Goal: Task Accomplishment & Management: Manage account settings

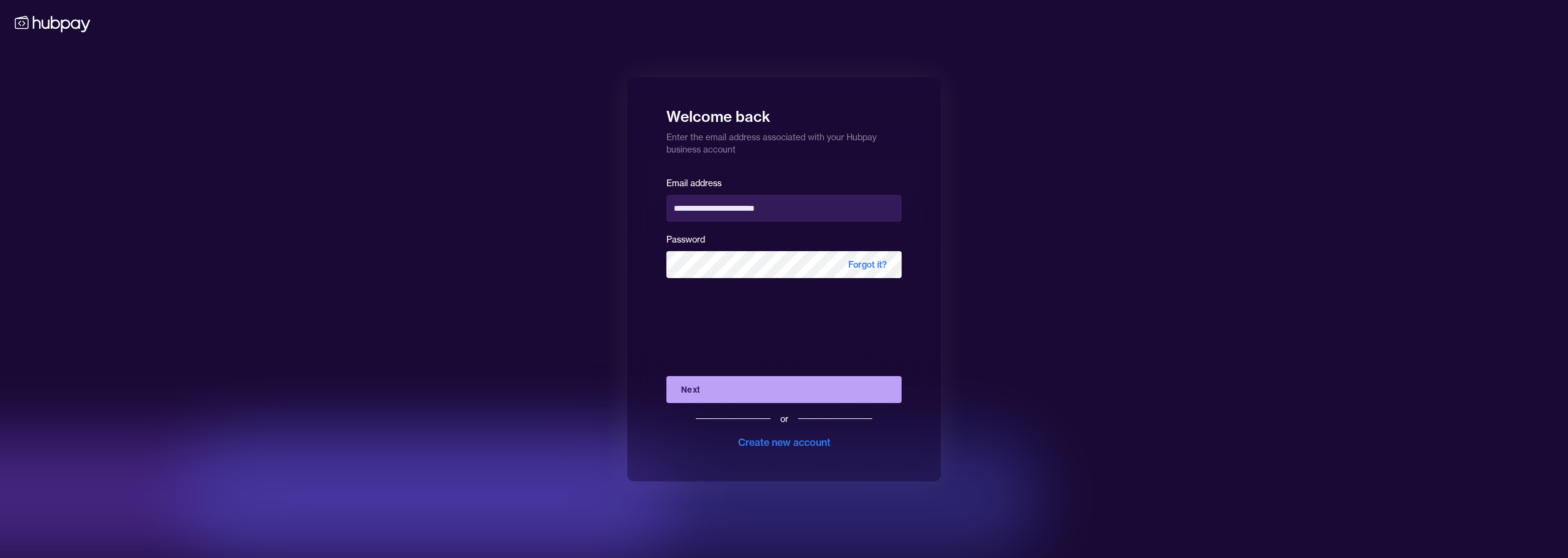
click at [768, 384] on button "Next" at bounding box center [783, 389] width 235 height 27
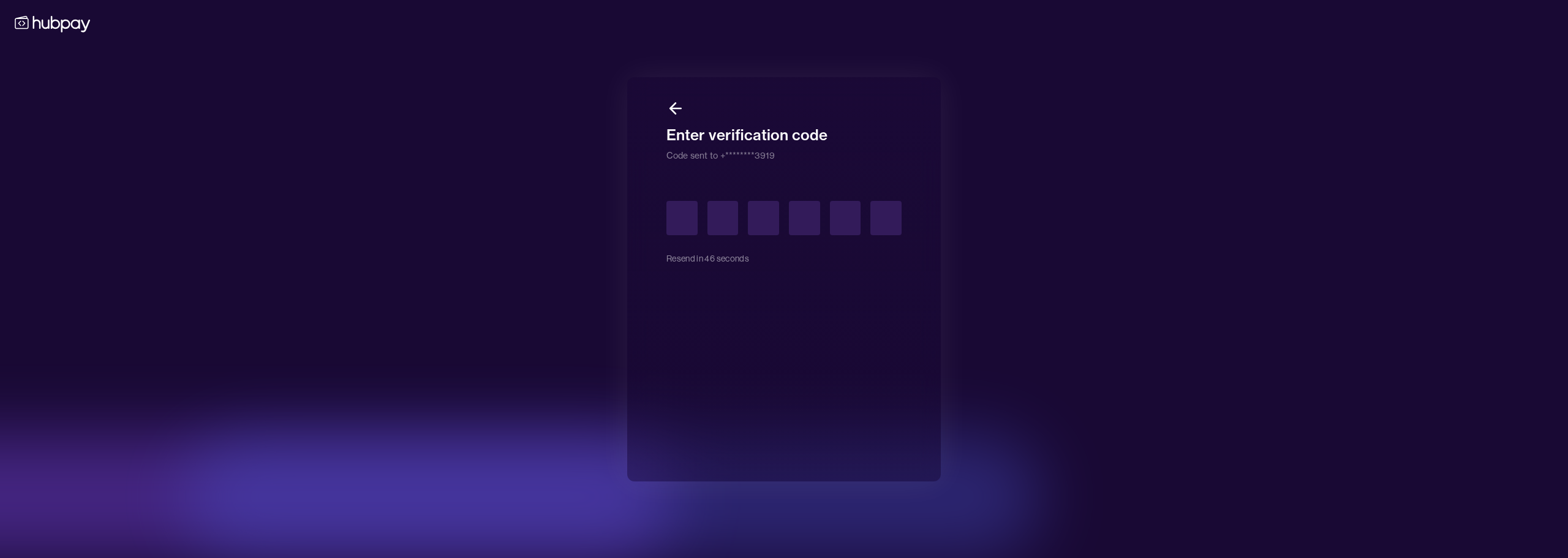
type input "*"
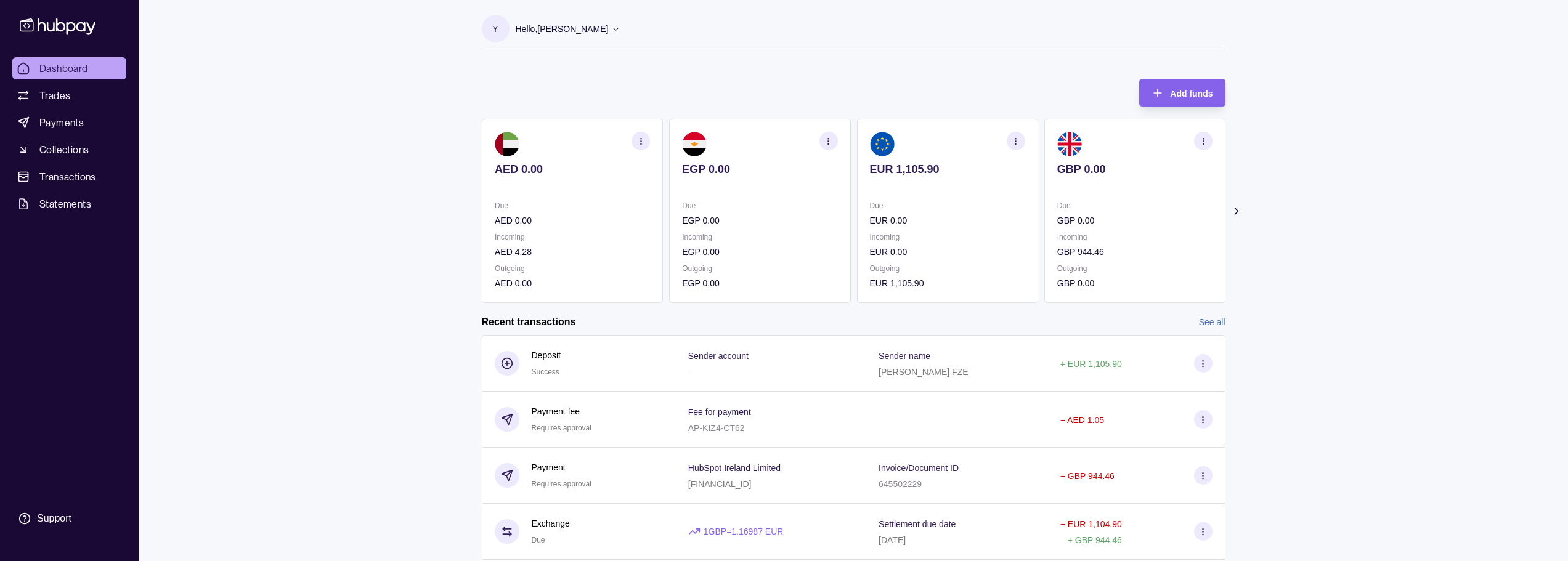
click at [1239, 206] on icon at bounding box center [1235, 211] width 12 height 12
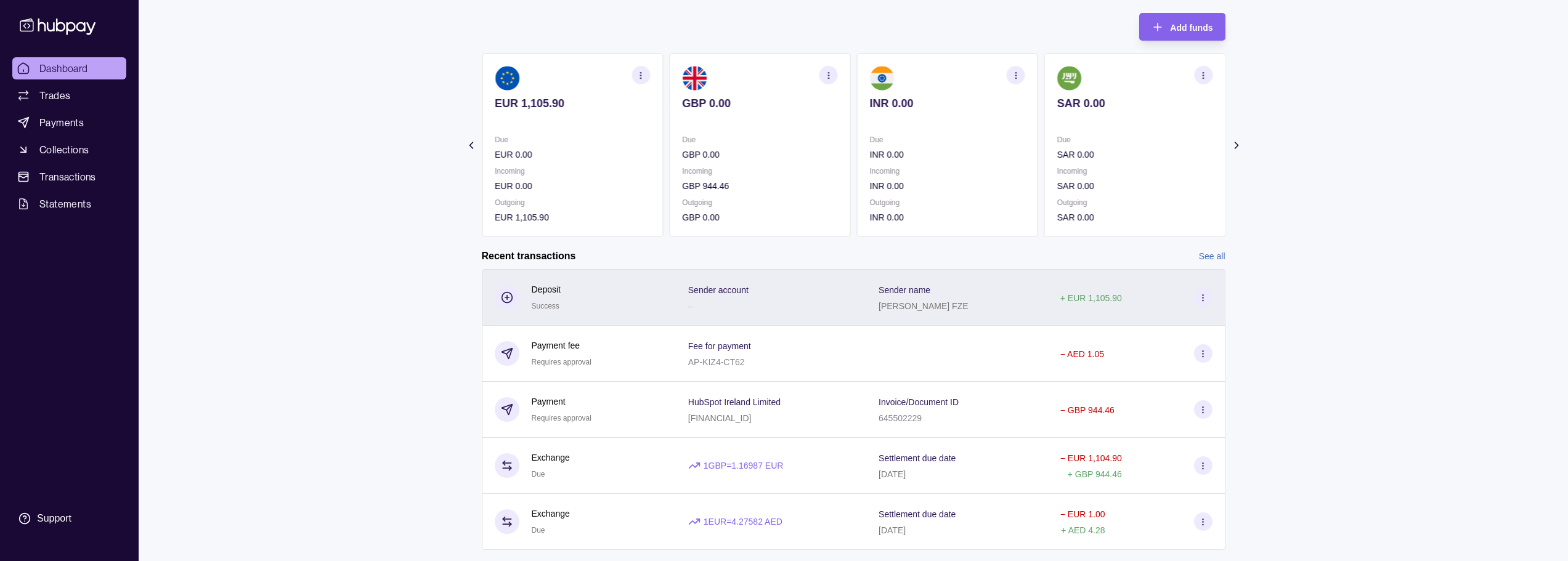
scroll to position [124, 0]
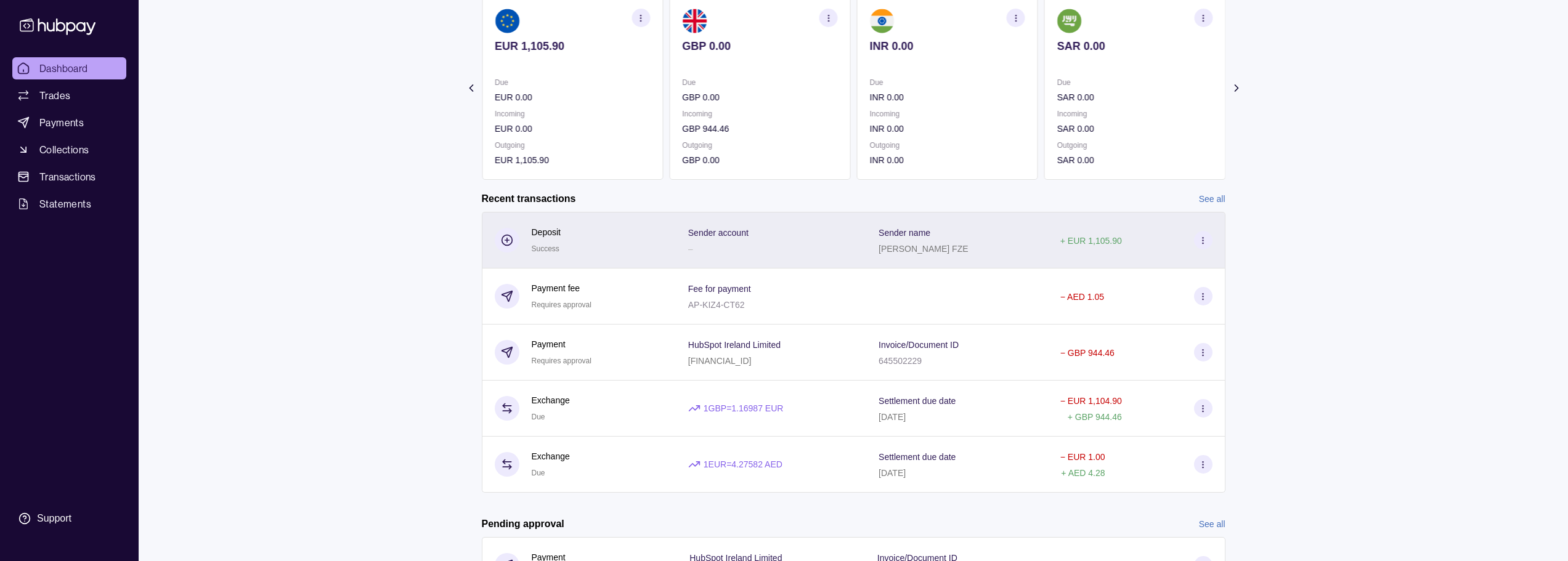
click at [827, 249] on div "Sender account –" at bounding box center [770, 240] width 166 height 30
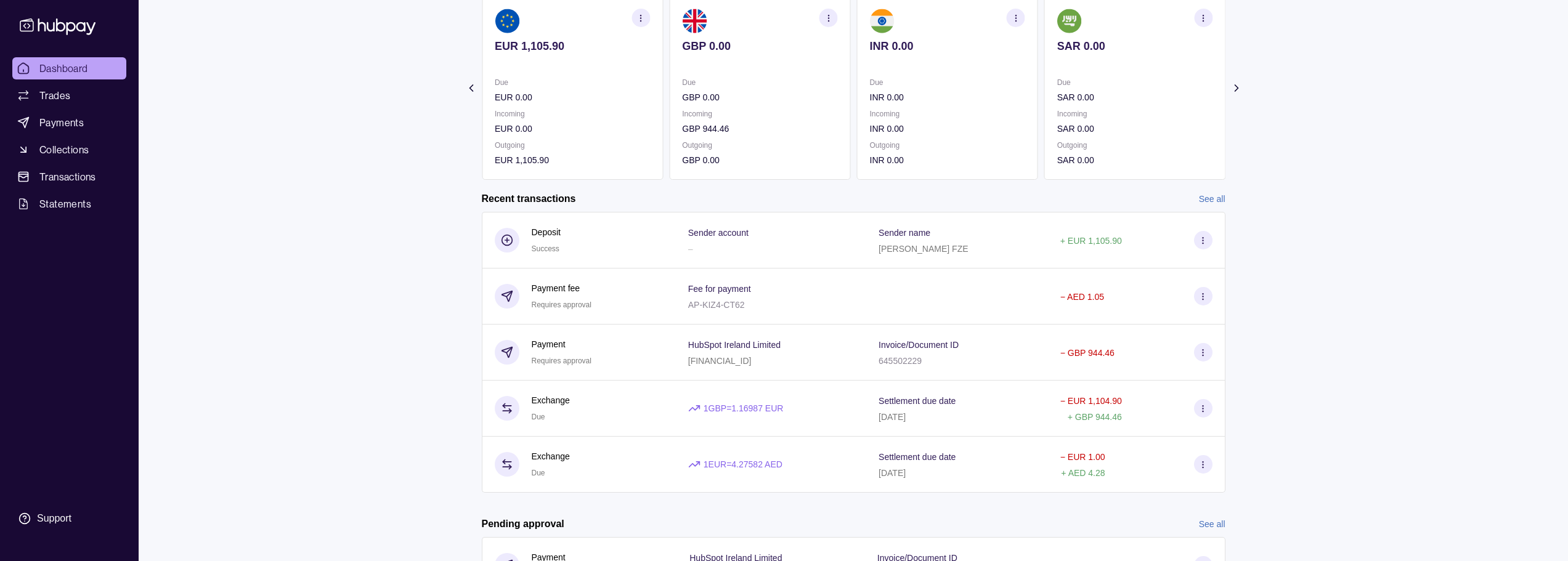
click at [321, 257] on html "Dashboard Trades Payments Collections Transactions Statements Support Y Hello, …" at bounding box center [784, 283] width 1568 height 812
click at [1231, 85] on icon at bounding box center [1235, 87] width 12 height 12
click at [1231, 86] on icon at bounding box center [1235, 87] width 12 height 12
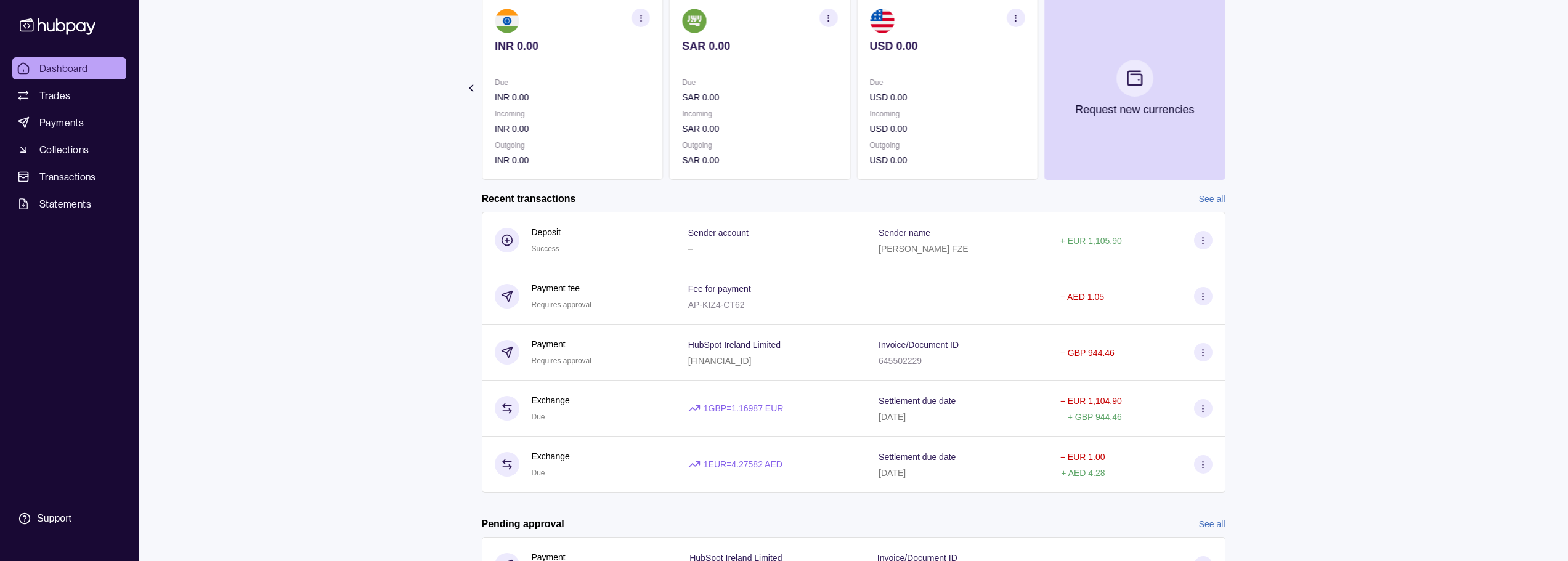
click at [1230, 89] on section "Add funds AED 0.00 Due AED 0.00 Incoming AED 4.28 Outgoing AED 0.00 EGP 0.00 Du…" at bounding box center [854, 308] width 793 height 731
click at [467, 91] on icon at bounding box center [470, 87] width 12 height 12
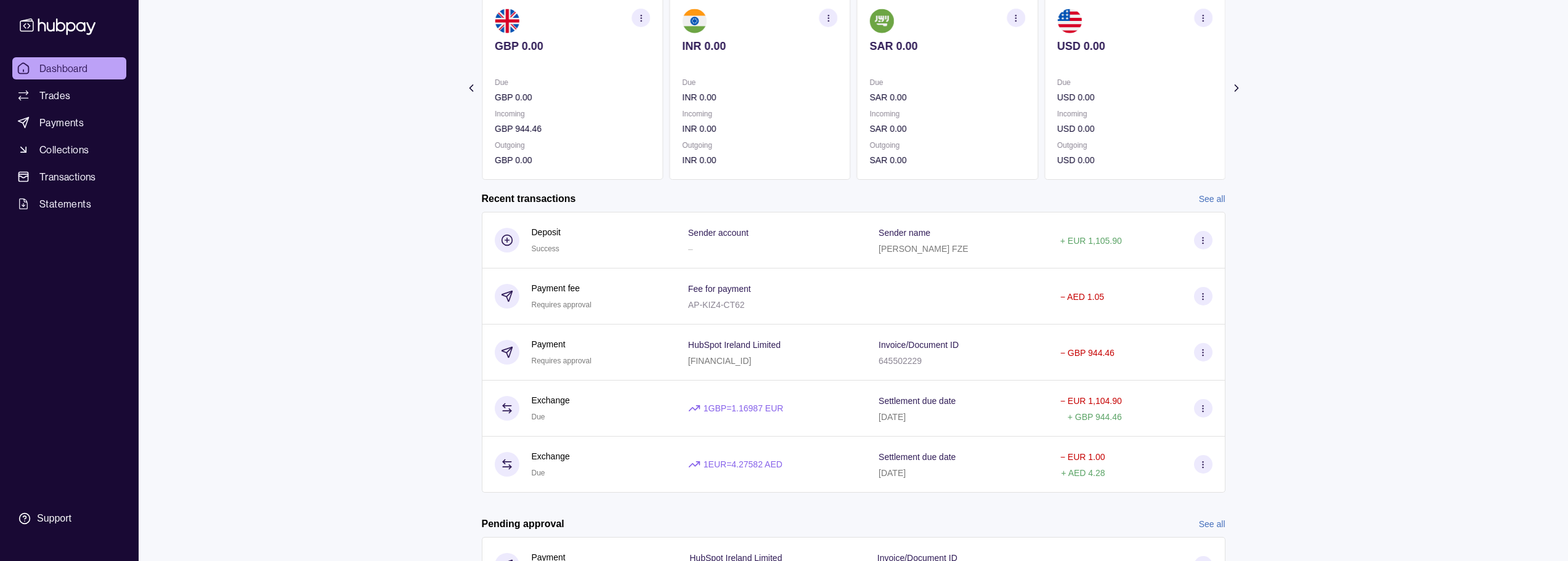
click at [467, 91] on icon at bounding box center [470, 87] width 12 height 12
click at [466, 91] on icon at bounding box center [470, 87] width 12 height 12
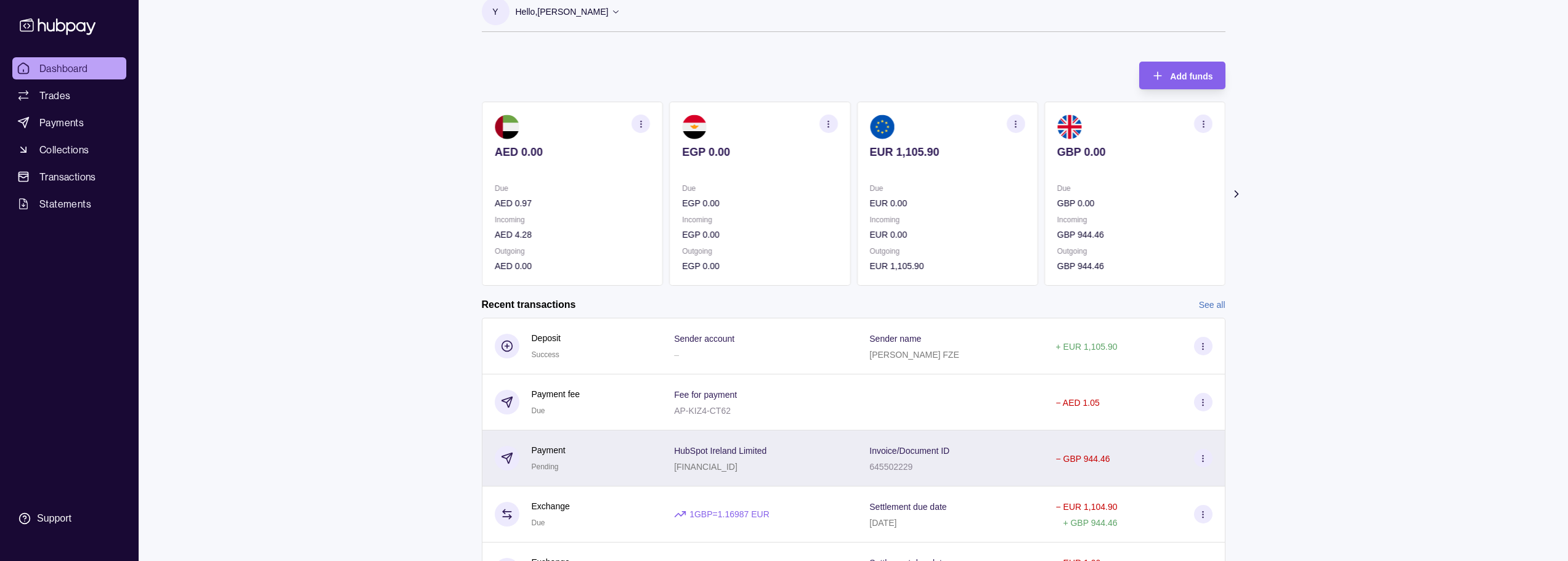
scroll to position [0, 0]
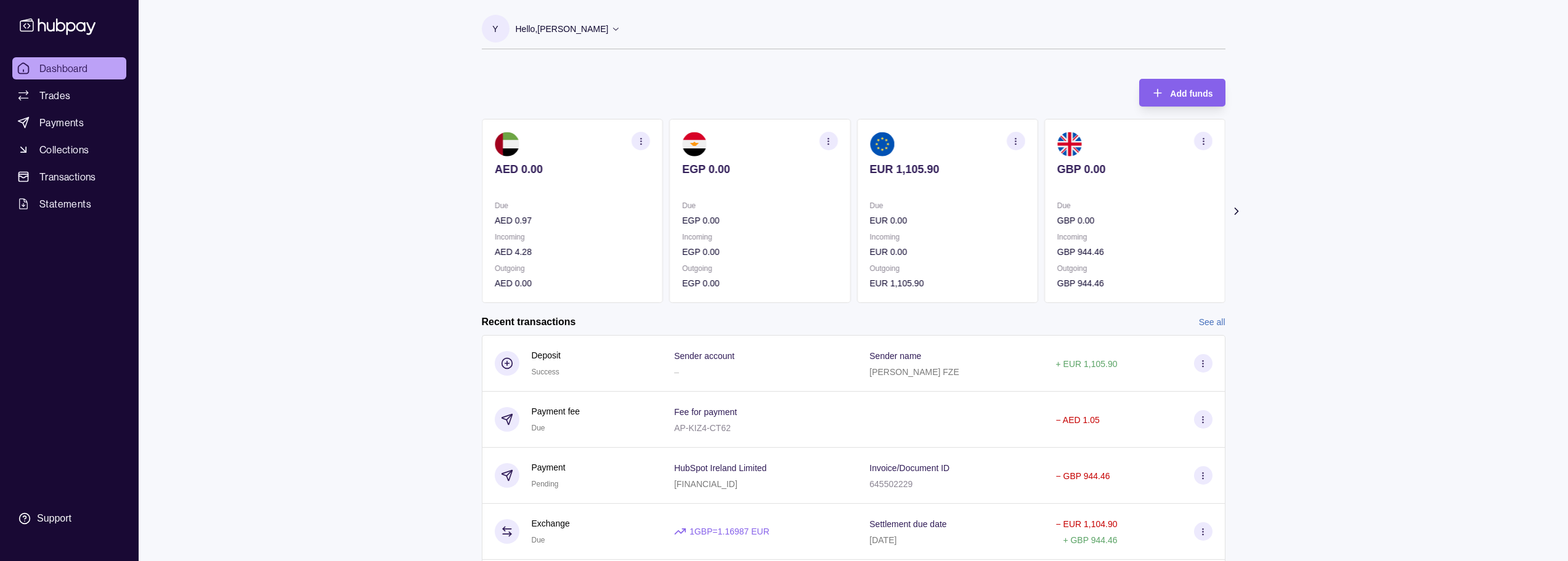
click at [420, 223] on div "Dashboard Trades Payments Collections Transactions Statements Support Y Hello, …" at bounding box center [784, 378] width 1568 height 756
click at [1053, 250] on div "AED 0.00 Due AED 0.97 Incoming AED 4.28 Outgoing AED 0.00 EGP 0.00 Due EGP 0.00…" at bounding box center [854, 211] width 743 height 185
click at [1108, 231] on div "AED 0.00 Due AED 0.97 Incoming AED 4.28 Outgoing AED 0.00 EGP 0.00 Due EGP 0.00…" at bounding box center [854, 211] width 743 height 185
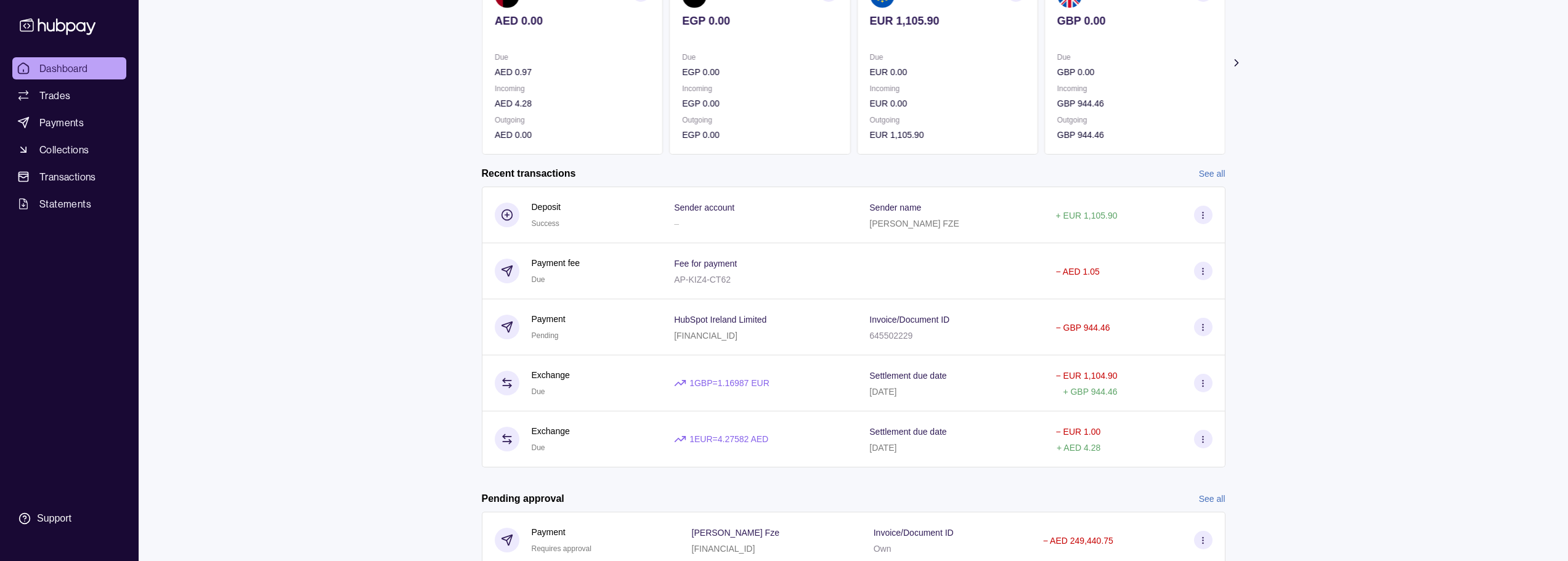
scroll to position [195, 0]
